Goal: Information Seeking & Learning: Learn about a topic

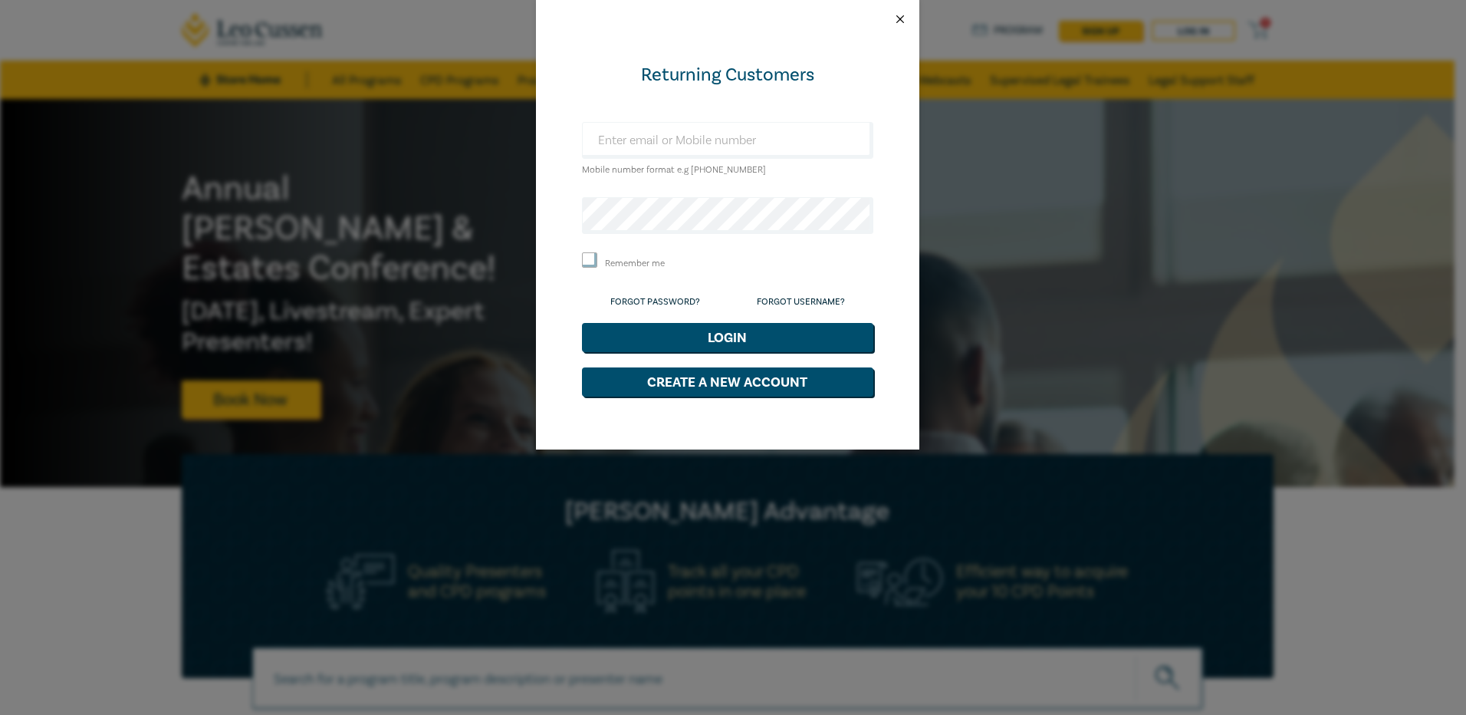
click at [900, 16] on button "Close" at bounding box center [900, 19] width 14 height 14
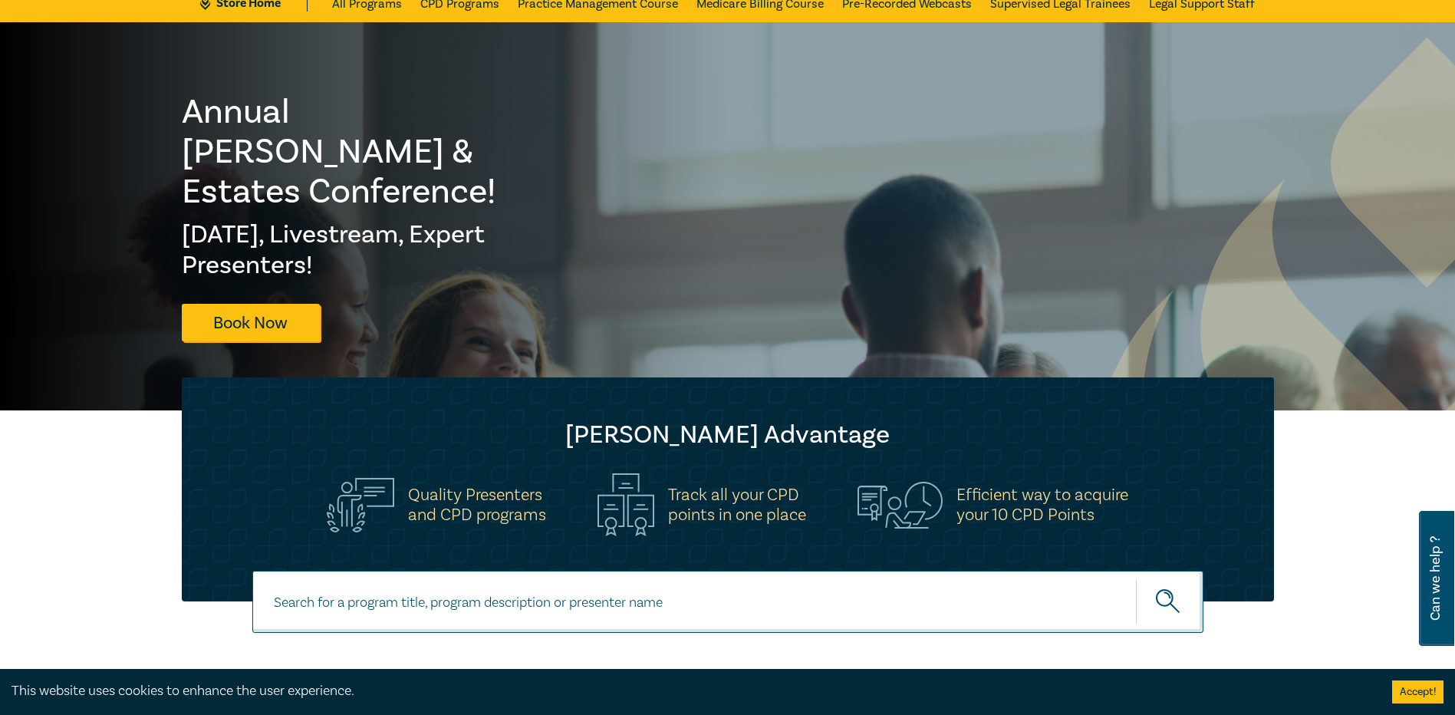
scroll to position [614, 0]
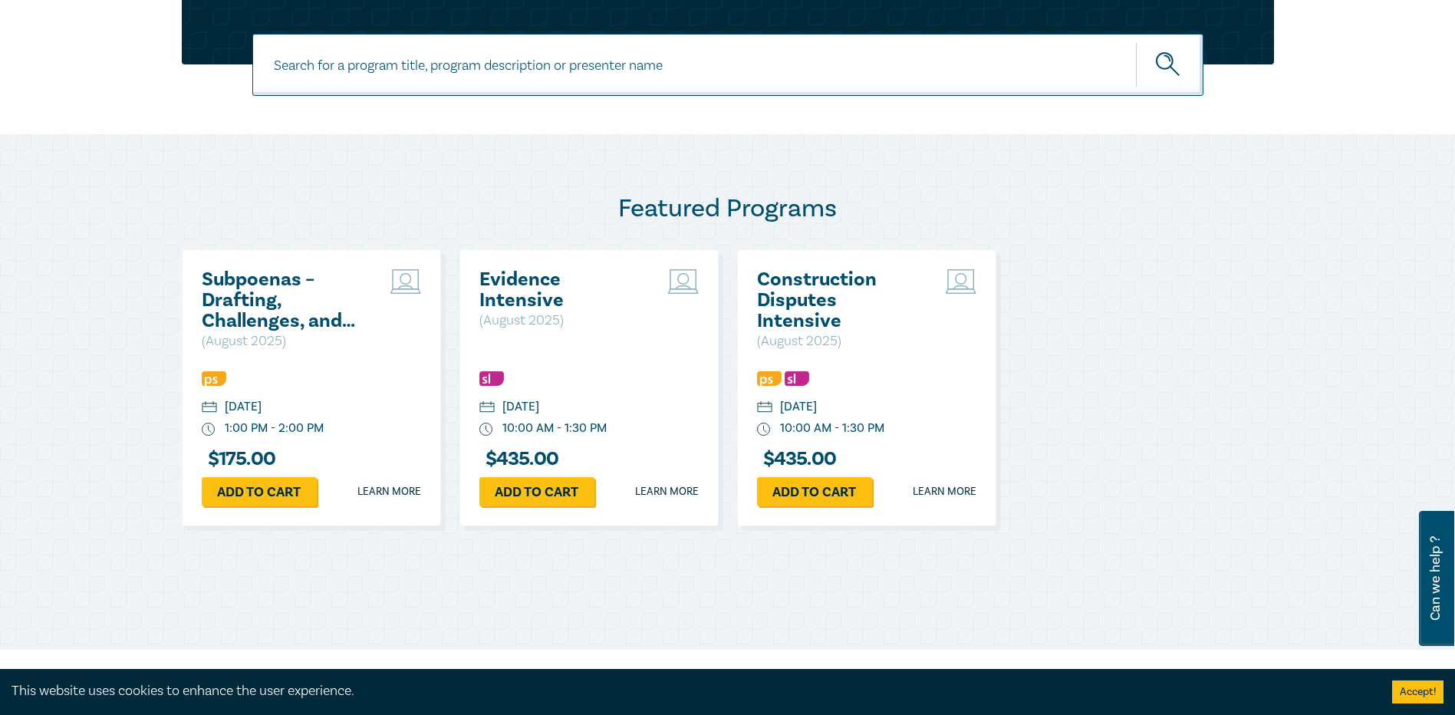
click at [256, 298] on h2 "Subpoenas – Drafting, Challenges, and Strategies" at bounding box center [284, 300] width 165 height 62
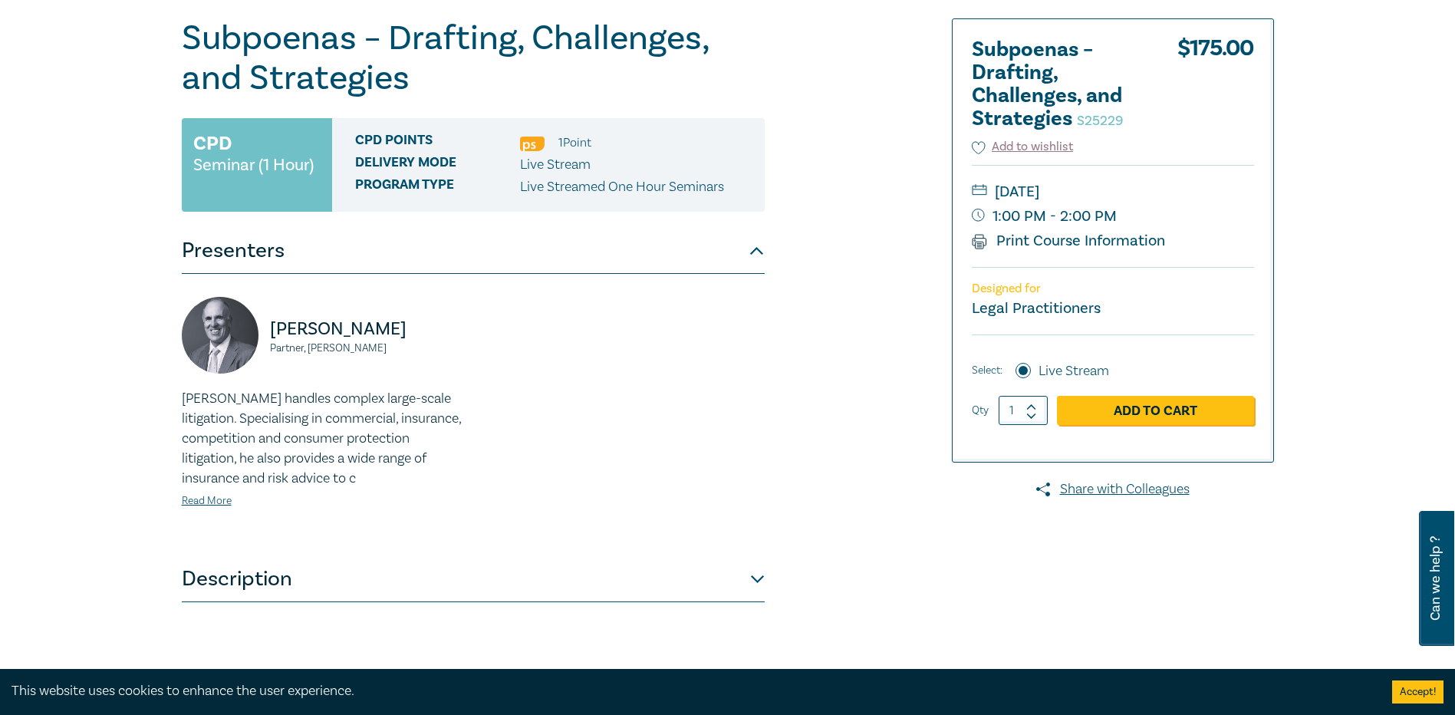
scroll to position [460, 0]
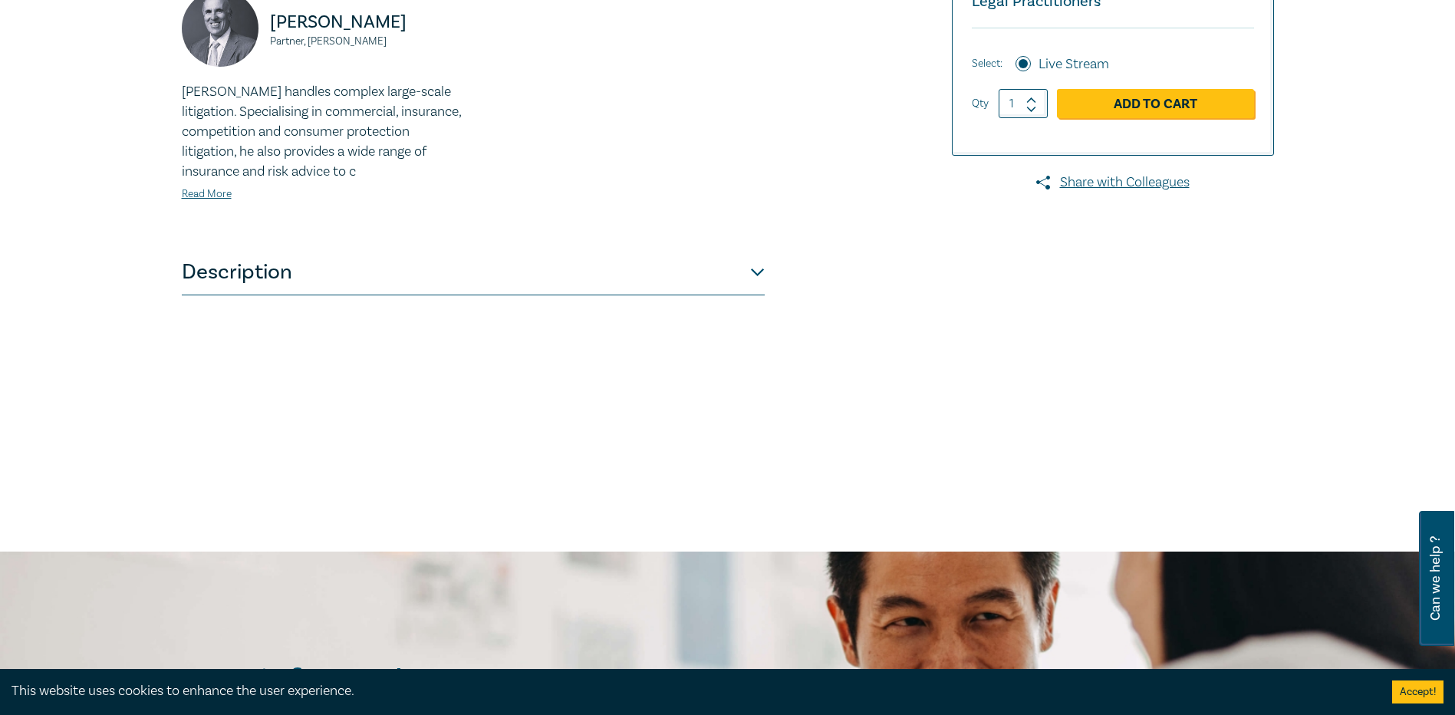
click at [540, 307] on div "Subpoenas – Drafting, Challenges, and Strategies S25229 CPD Seminar (1 Hour) CP…" at bounding box center [473, 95] width 583 height 767
click at [566, 275] on button "Description" at bounding box center [473, 272] width 583 height 46
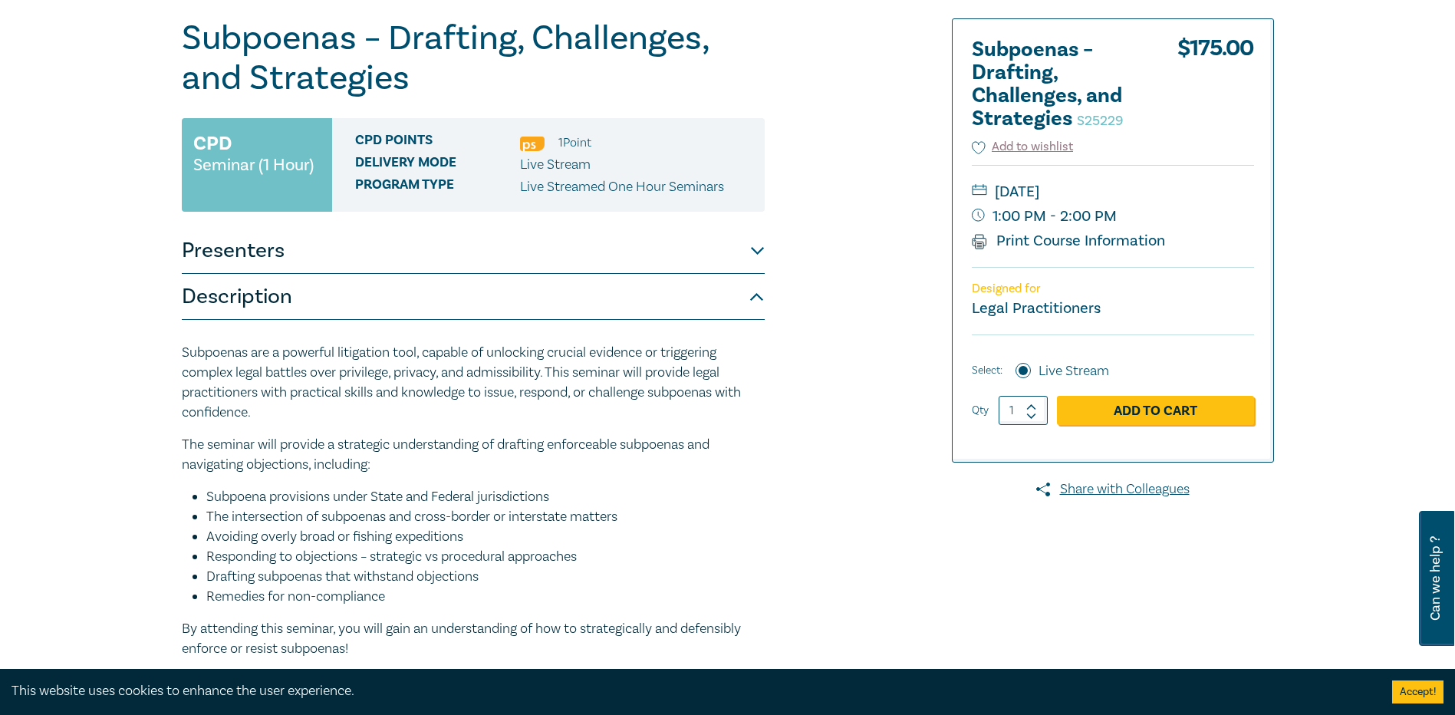
scroll to position [0, 0]
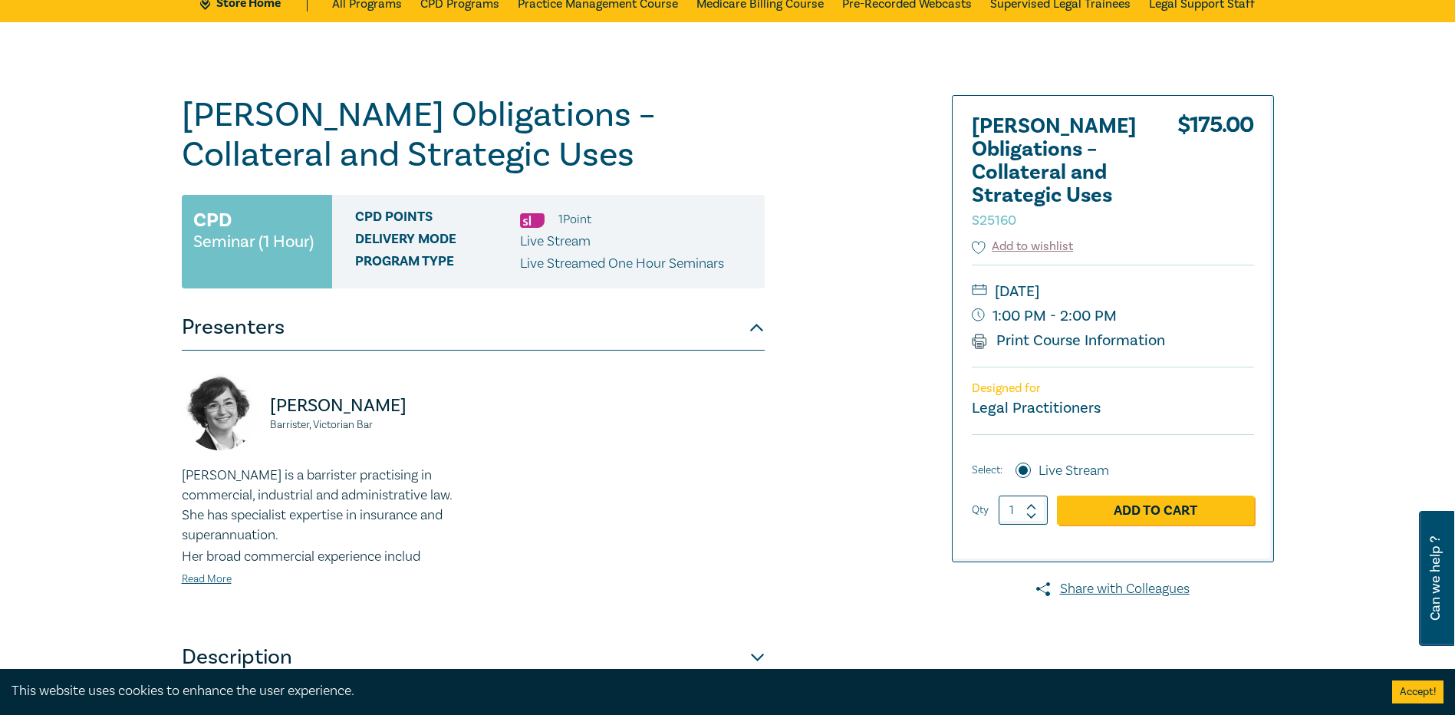
scroll to position [153, 0]
